Goal: Information Seeking & Learning: Check status

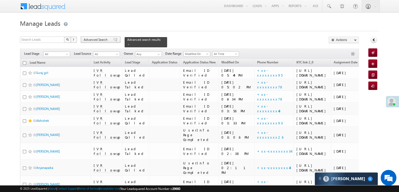
click at [113, 39] on span at bounding box center [115, 40] width 4 height 4
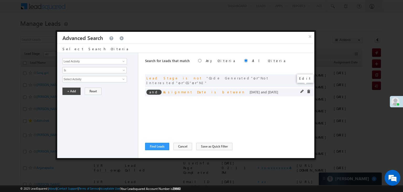
click at [301, 90] on span at bounding box center [303, 92] width 4 height 4
click at [84, 86] on input "08/09/25" at bounding box center [77, 88] width 31 height 7
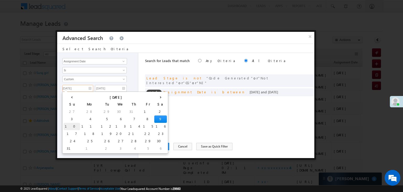
click at [66, 128] on td "10" at bounding box center [72, 126] width 17 height 7
type input "08/10/25"
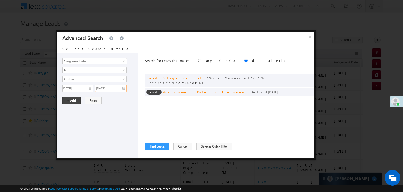
click at [122, 90] on input "08/09/25" at bounding box center [111, 88] width 32 height 7
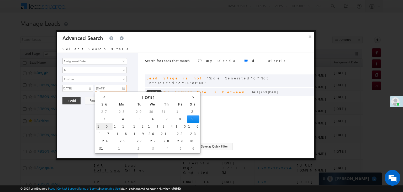
click at [100, 127] on td "10" at bounding box center [104, 126] width 17 height 7
type input "08/10/25"
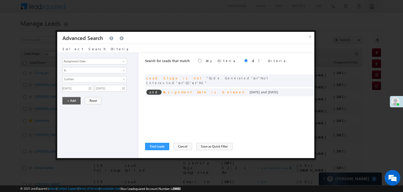
click at [66, 96] on div "Lead Activity Task Sales Group Prospect Id WA Last Message Timestamp 4th Day Di…" at bounding box center [97, 105] width 81 height 105
click at [76, 100] on button "+ Add" at bounding box center [71, 100] width 18 height 7
click at [159, 147] on button "Find Leads" at bounding box center [157, 146] width 24 height 7
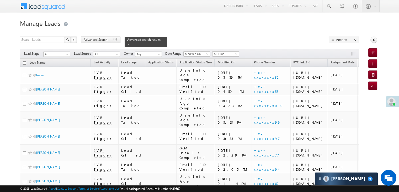
click at [105, 40] on span "Advanced Search" at bounding box center [96, 39] width 25 height 5
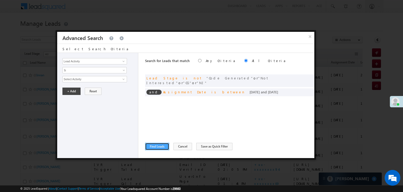
click at [156, 143] on button "Find Leads" at bounding box center [157, 146] width 24 height 7
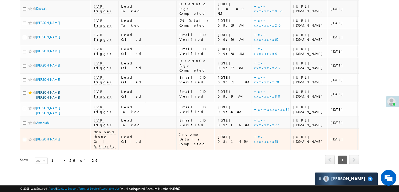
scroll to position [802, 0]
